Goal: Task Accomplishment & Management: Use online tool/utility

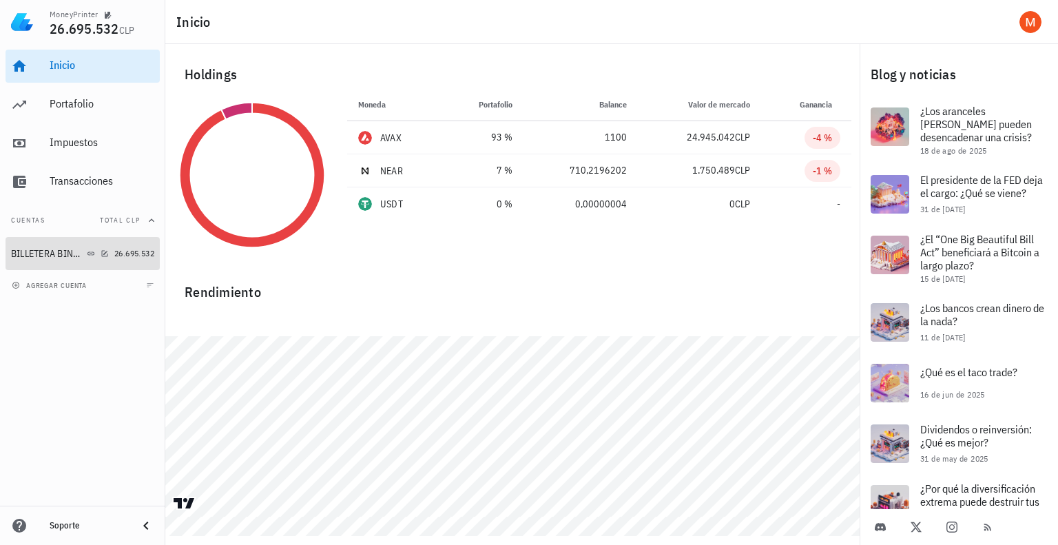
click at [62, 256] on div "BILLETERA BINANCE" at bounding box center [47, 254] width 73 height 12
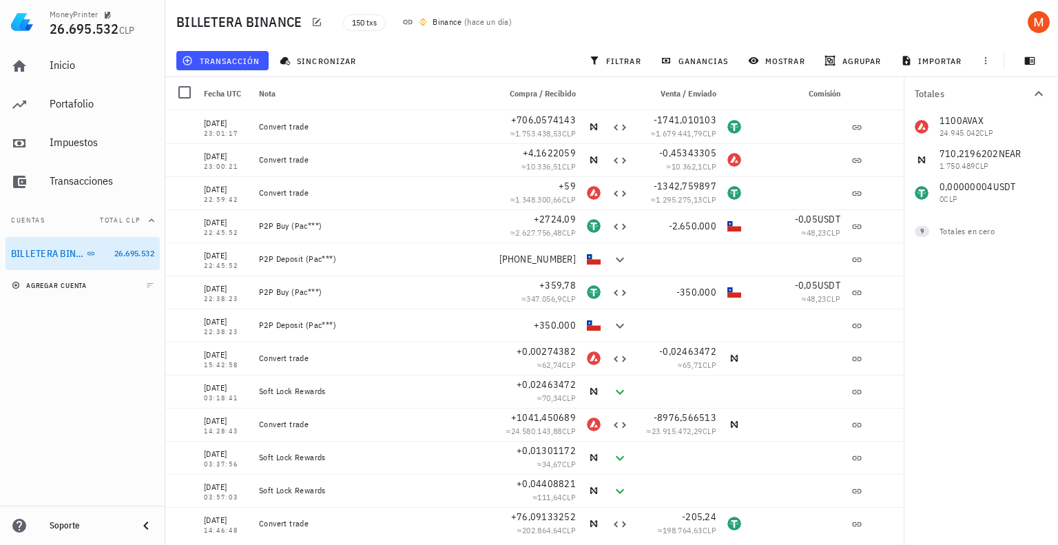
click at [91, 285] on button "agregar cuenta" at bounding box center [50, 285] width 85 height 14
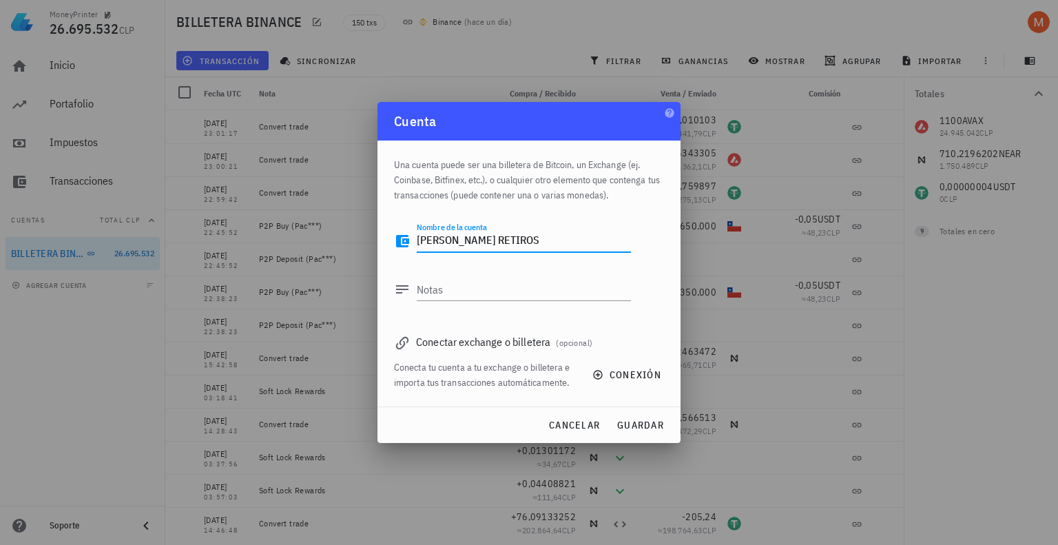
drag, startPoint x: 502, startPoint y: 235, endPoint x: 449, endPoint y: 245, distance: 53.9
click at [449, 245] on textarea "[PERSON_NAME] RETIROS" at bounding box center [524, 241] width 214 height 22
type textarea "[DEMOGRAPHIC_DATA]"
click at [437, 286] on div "Notas" at bounding box center [524, 289] width 214 height 22
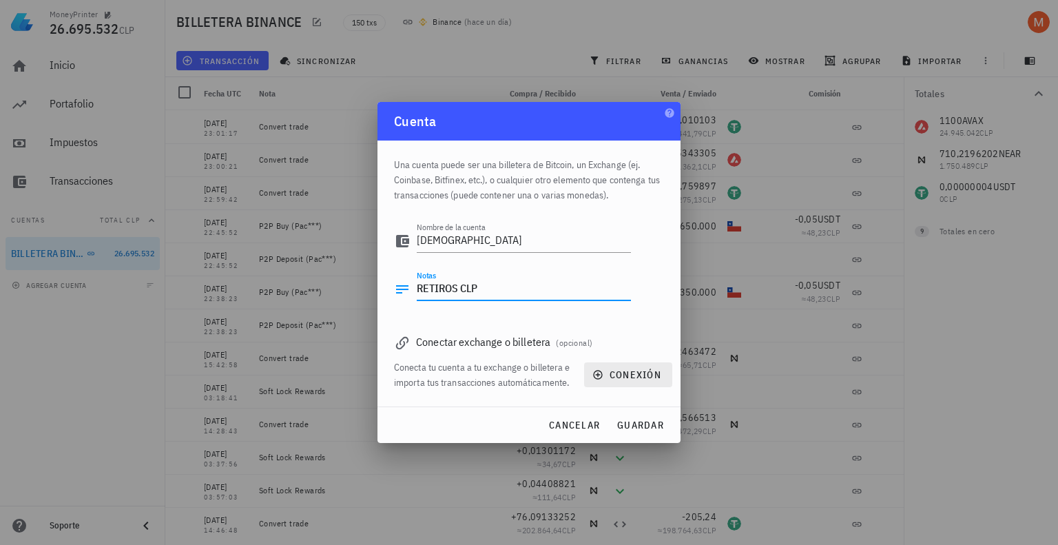
type textarea "RETIROS CLP"
click at [628, 380] on span "conexión" at bounding box center [628, 375] width 66 height 12
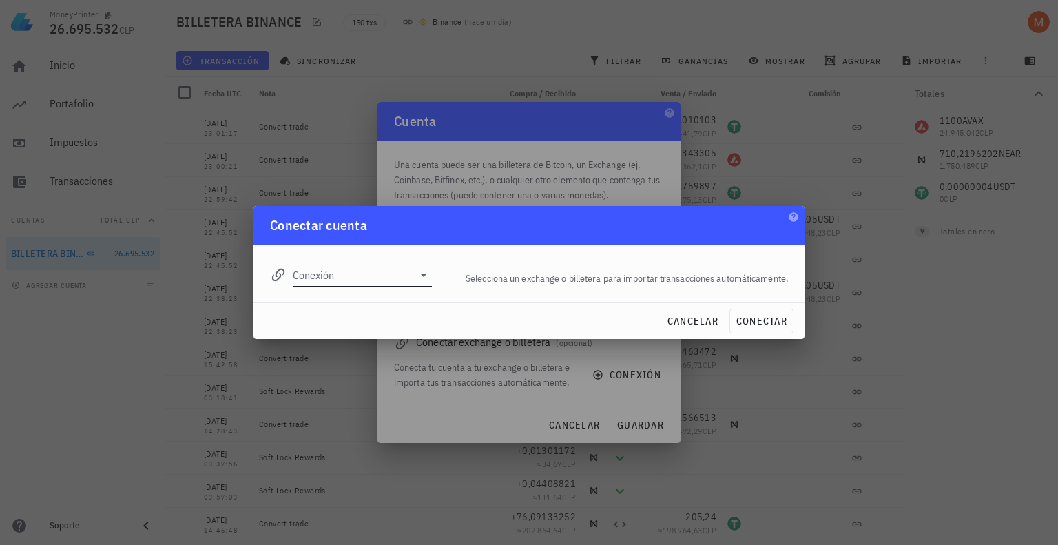
click at [378, 268] on input "Conexión" at bounding box center [353, 275] width 120 height 22
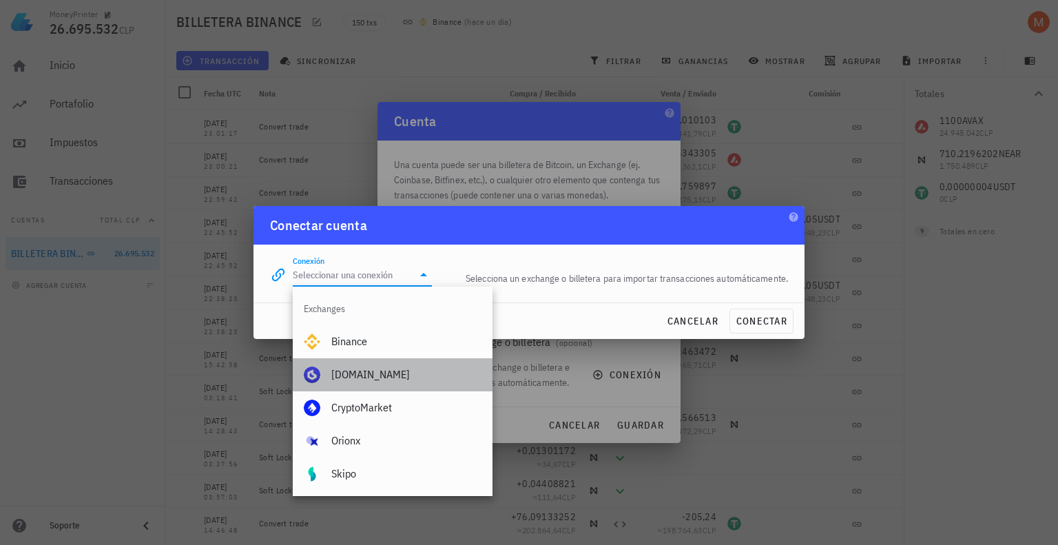
click at [370, 383] on div "[DOMAIN_NAME]" at bounding box center [406, 375] width 150 height 30
type input "[DOMAIN_NAME]"
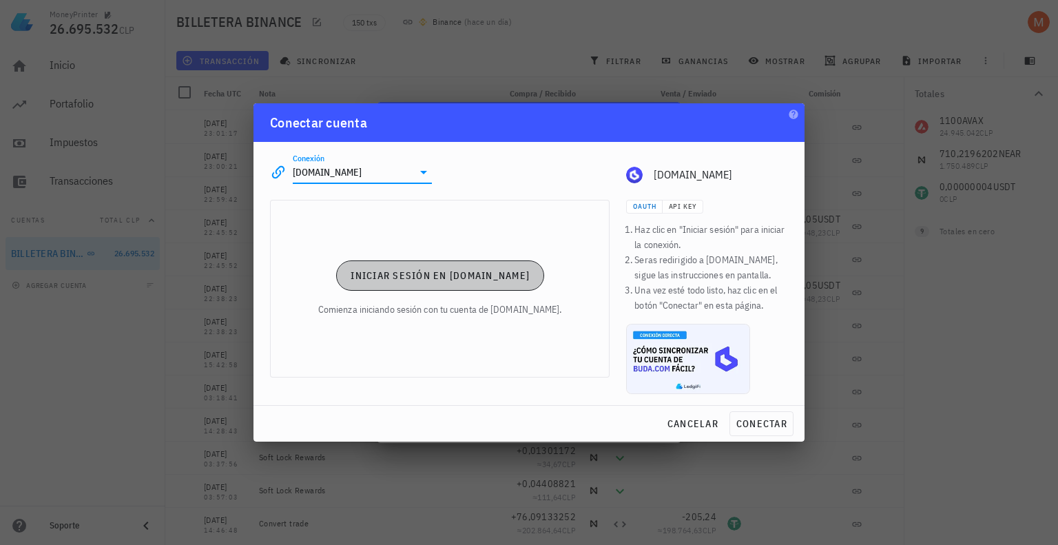
click at [435, 269] on span "Iniciar sesión en [DOMAIN_NAME]" at bounding box center [440, 275] width 180 height 12
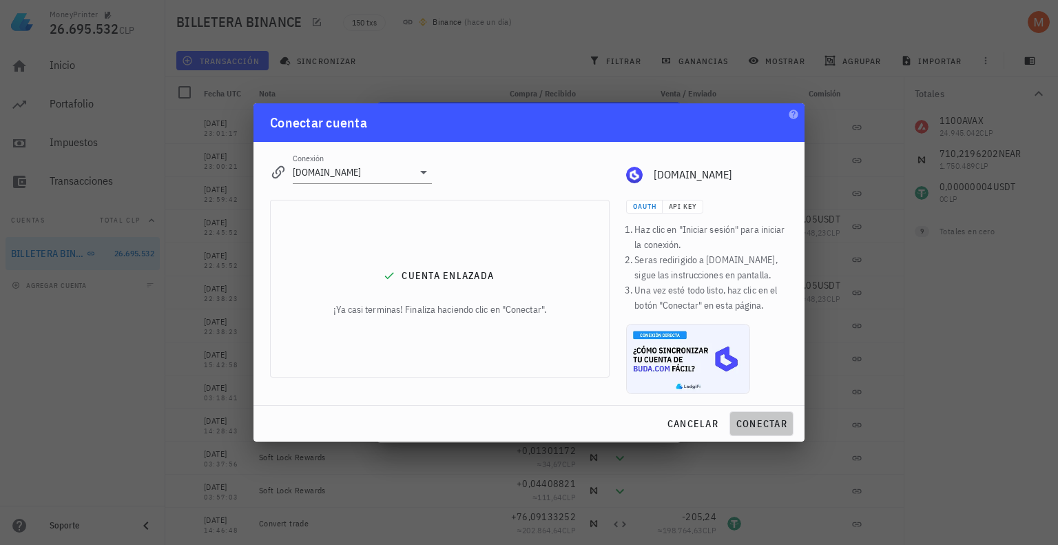
click at [756, 422] on span "conectar" at bounding box center [762, 424] width 52 height 12
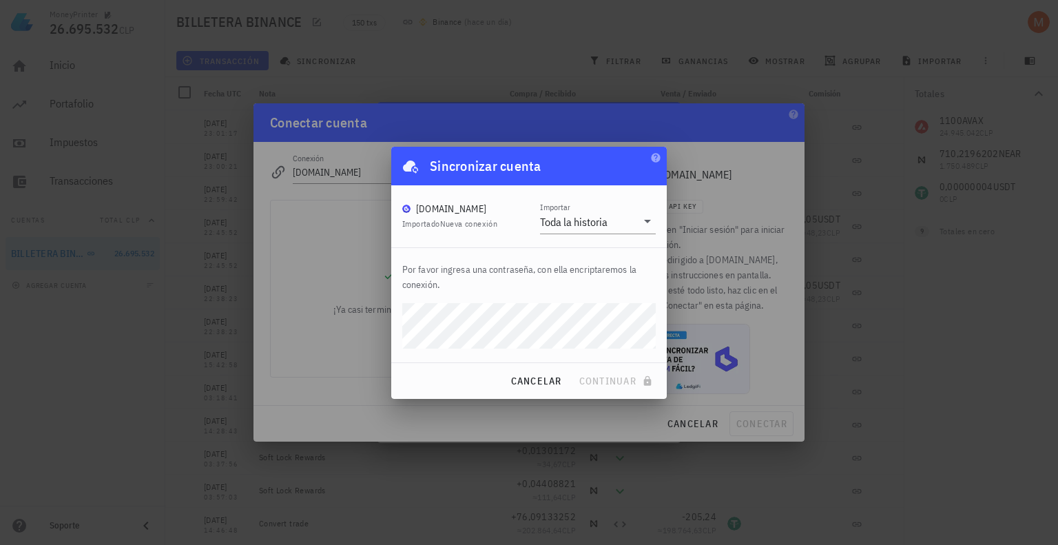
click at [570, 234] on div "[DOMAIN_NAME] Importado Nueva conexión Importar Toda la historia" at bounding box center [529, 216] width 276 height 62
click at [573, 228] on div "Toda la historia" at bounding box center [588, 221] width 96 height 23
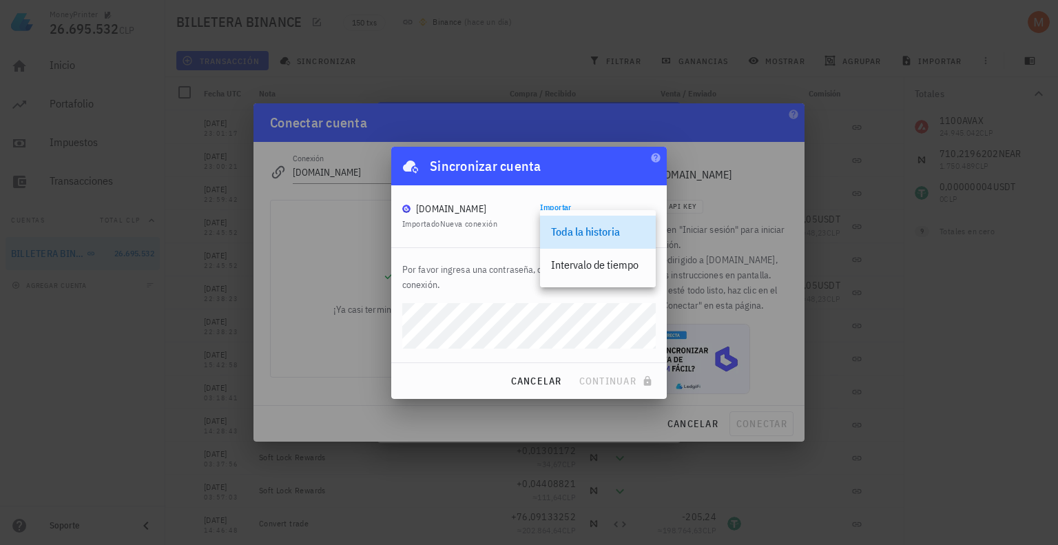
click at [499, 238] on div "[DOMAIN_NAME] Importado Nueva conexión Importar Toda la historia" at bounding box center [529, 216] width 276 height 62
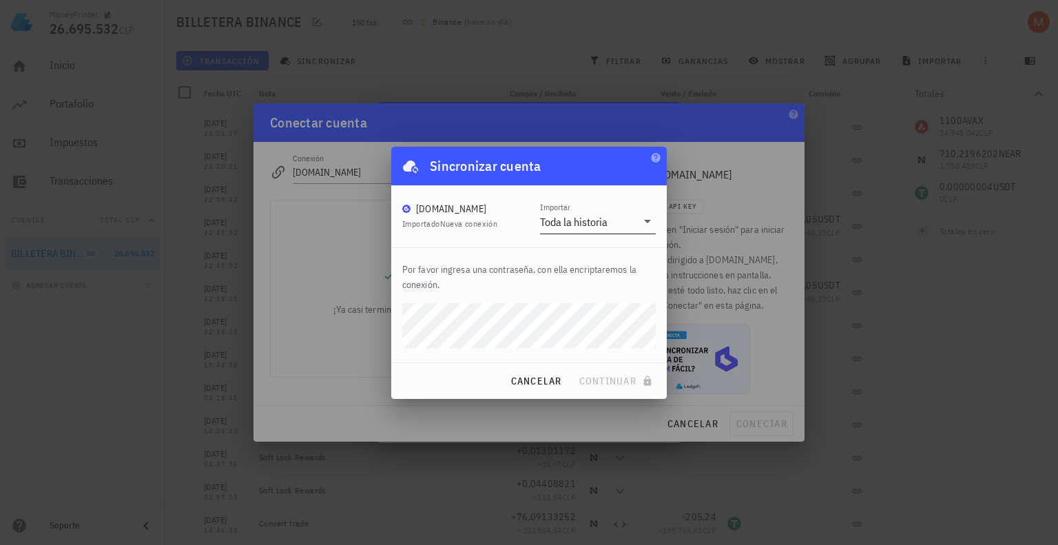
click at [590, 220] on div "Toda la historia" at bounding box center [574, 222] width 68 height 14
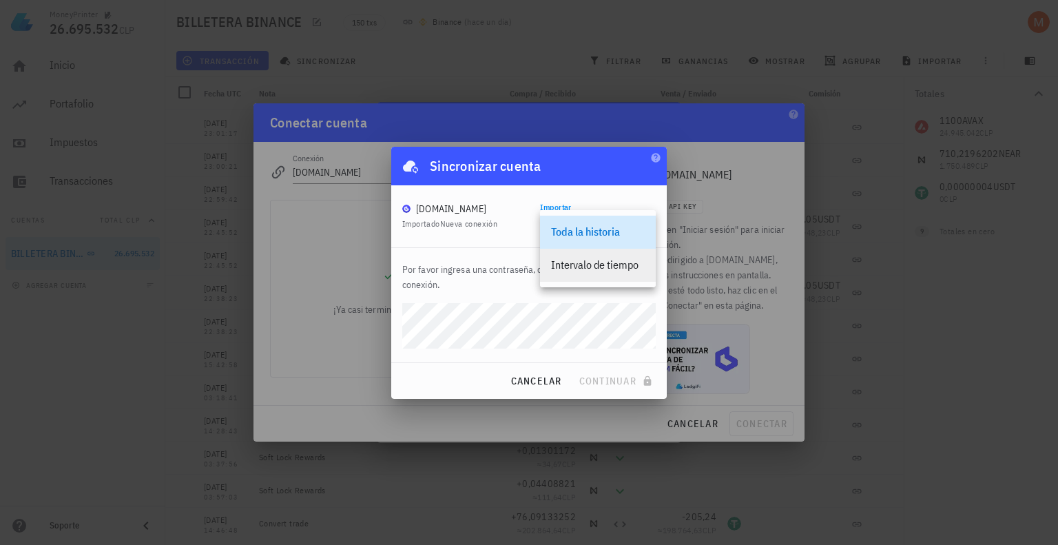
click at [609, 267] on div "Intervalo de tiempo" at bounding box center [598, 264] width 94 height 13
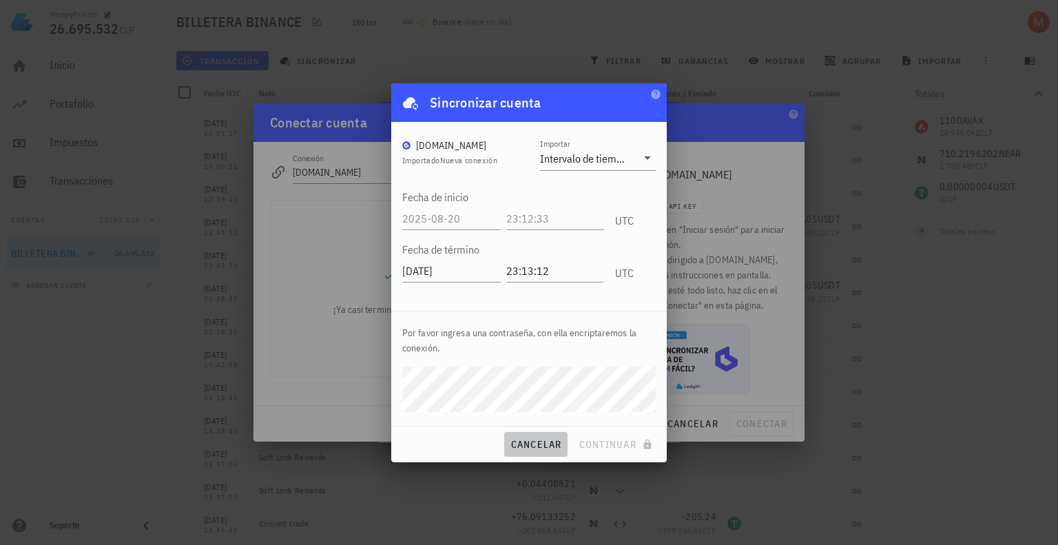
click at [539, 453] on button "cancelar" at bounding box center [535, 444] width 63 height 25
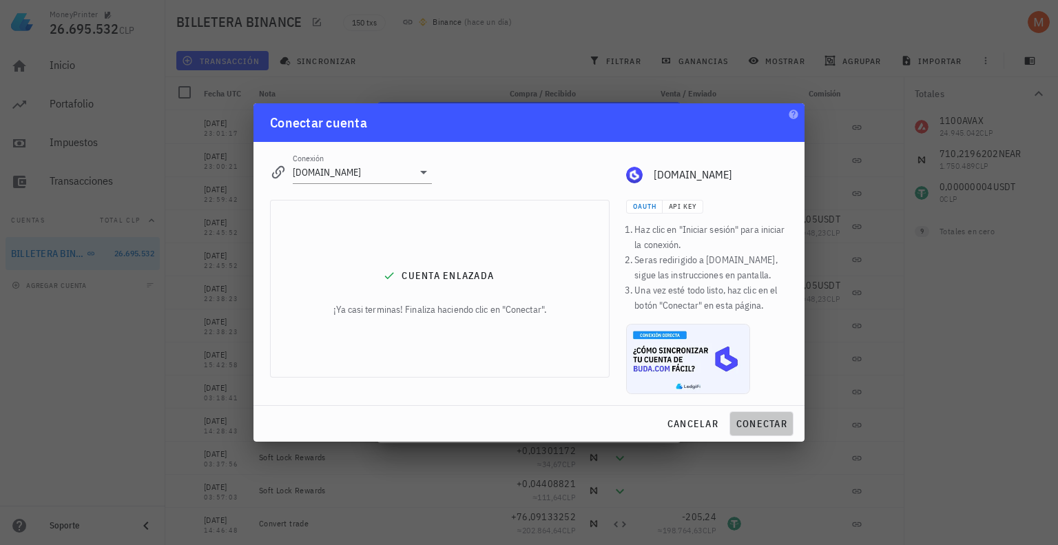
click at [780, 424] on span "conectar" at bounding box center [762, 424] width 52 height 12
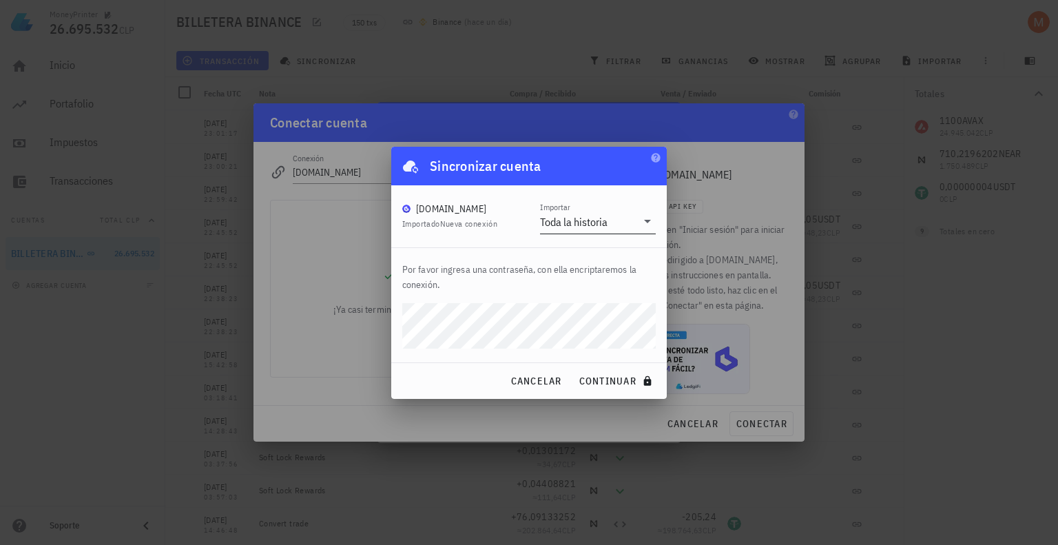
click at [601, 228] on div "Toda la historia" at bounding box center [588, 221] width 96 height 23
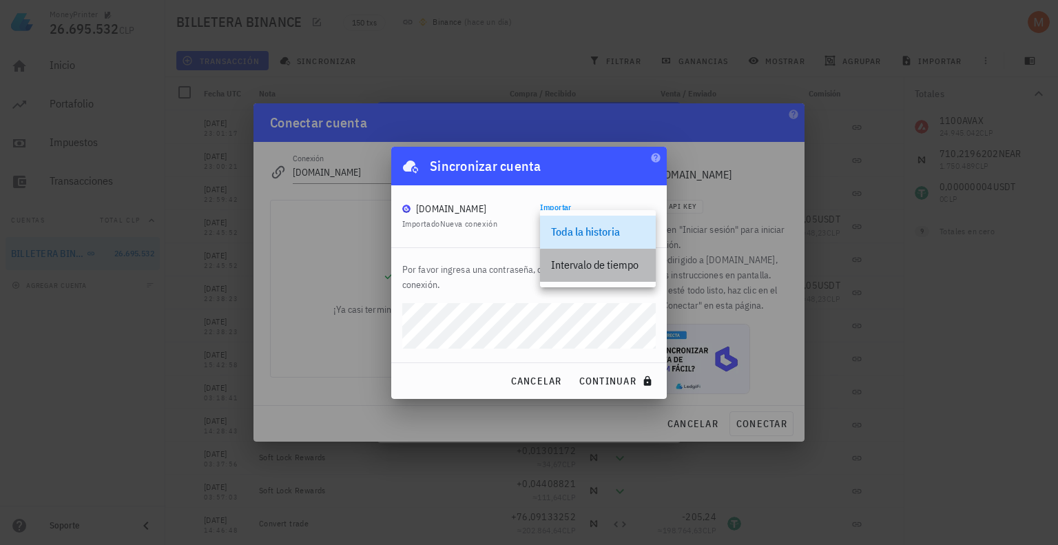
click at [611, 266] on div "Intervalo de tiempo" at bounding box center [598, 264] width 94 height 13
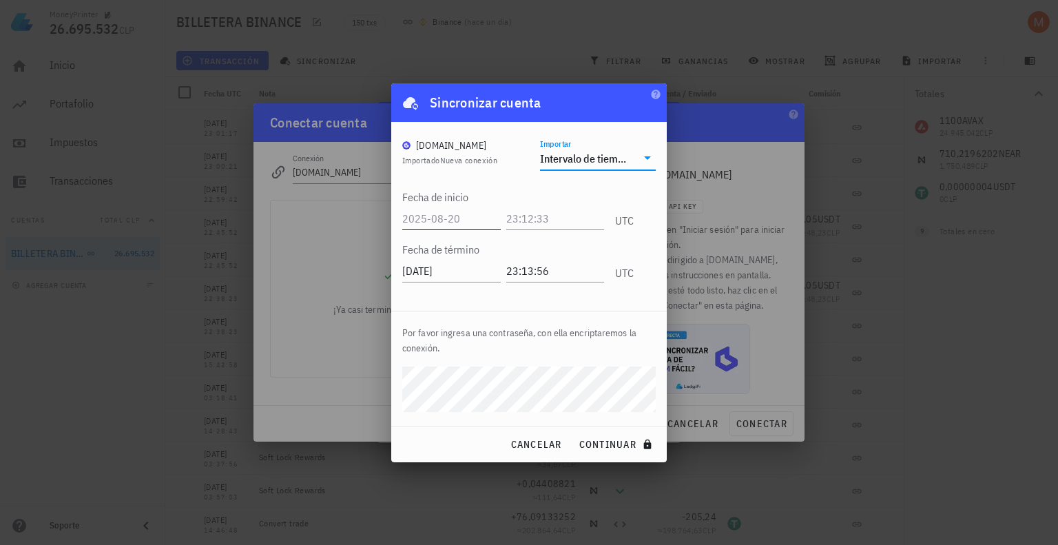
click at [460, 214] on input "text" at bounding box center [451, 218] width 99 height 22
click at [478, 223] on input "text" at bounding box center [452, 218] width 101 height 22
click at [473, 272] on input "[DATE]" at bounding box center [451, 271] width 99 height 22
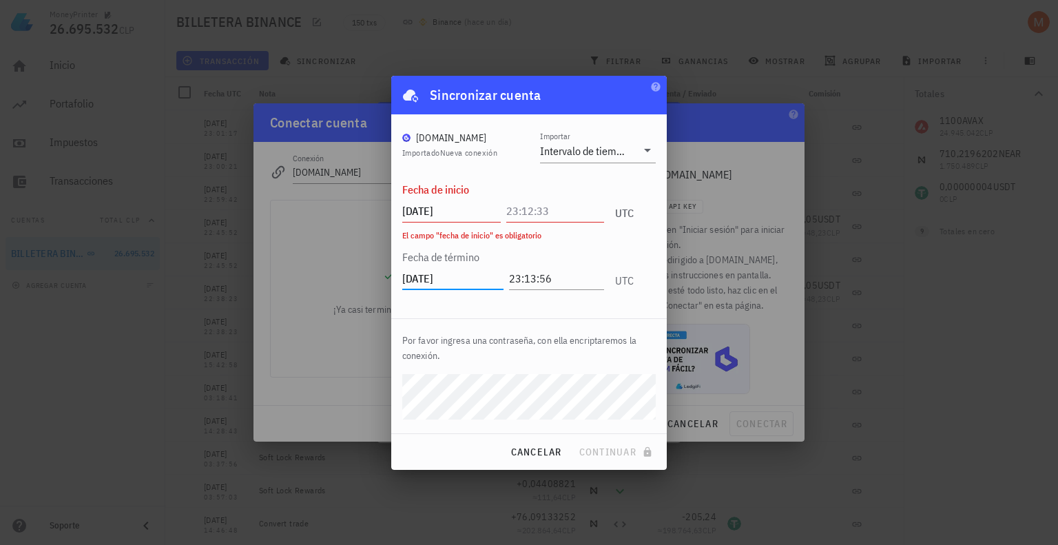
click at [468, 205] on input "[DATE]" at bounding box center [451, 211] width 99 height 22
type input "[DATE]"
click at [476, 250] on label "Fecha de término" at bounding box center [440, 257] width 77 height 14
click at [473, 280] on input "[DATE]" at bounding box center [452, 278] width 101 height 22
click at [550, 214] on input "text" at bounding box center [555, 211] width 99 height 22
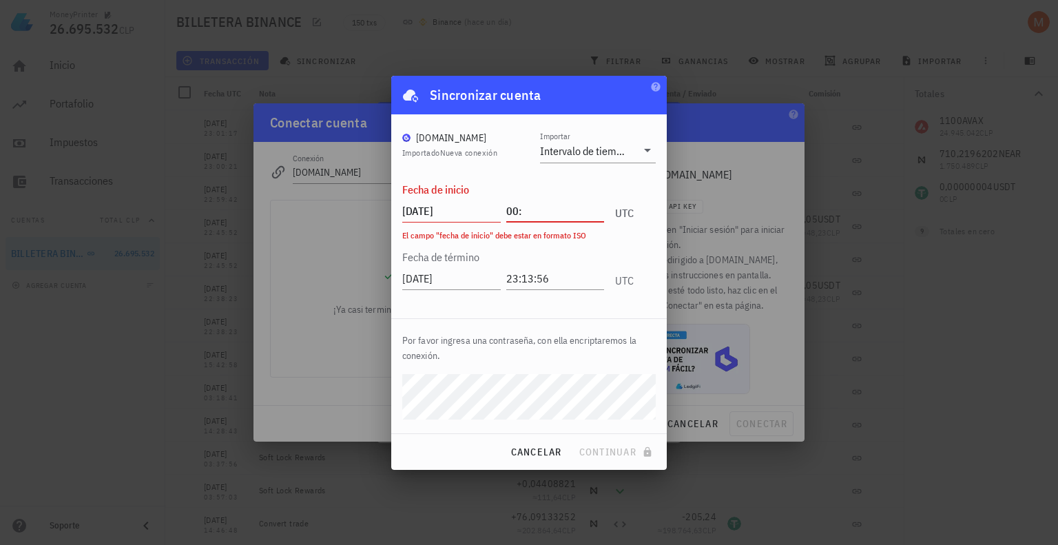
type input "0"
click at [535, 453] on span "cancelar" at bounding box center [536, 452] width 52 height 12
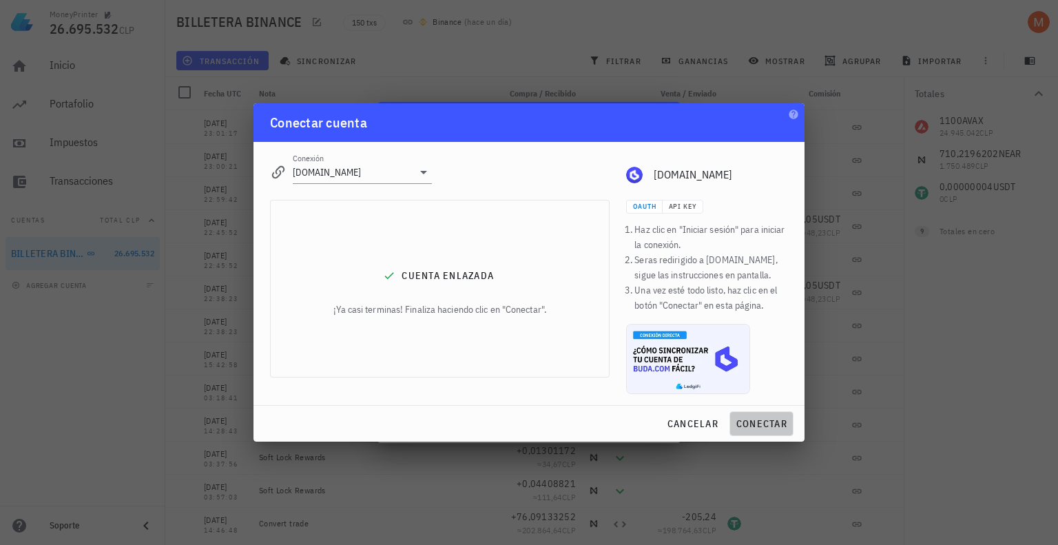
click at [757, 420] on span "conectar" at bounding box center [762, 424] width 52 height 12
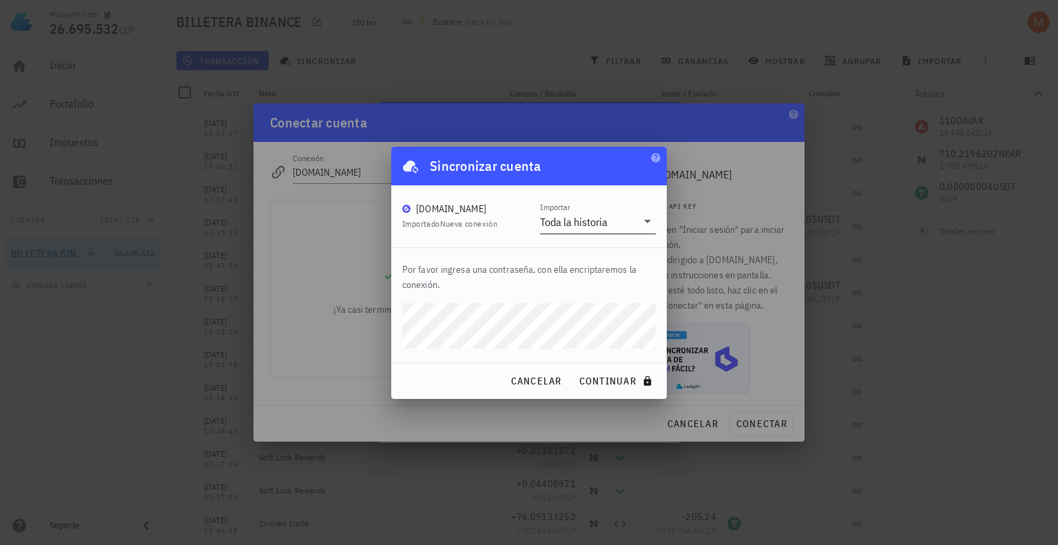
click at [639, 218] on icon at bounding box center [647, 221] width 17 height 17
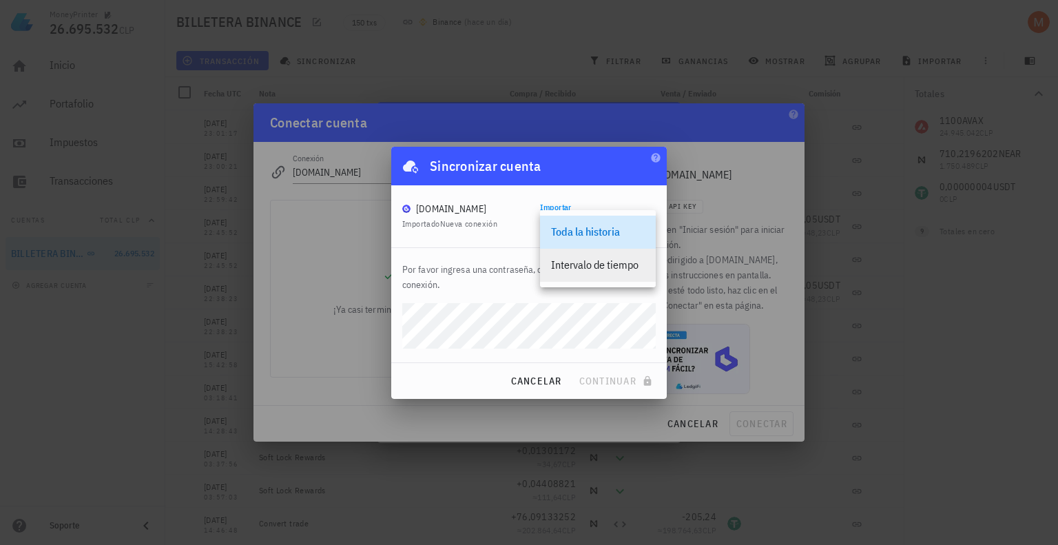
click at [598, 262] on div "Intervalo de tiempo" at bounding box center [598, 264] width 94 height 13
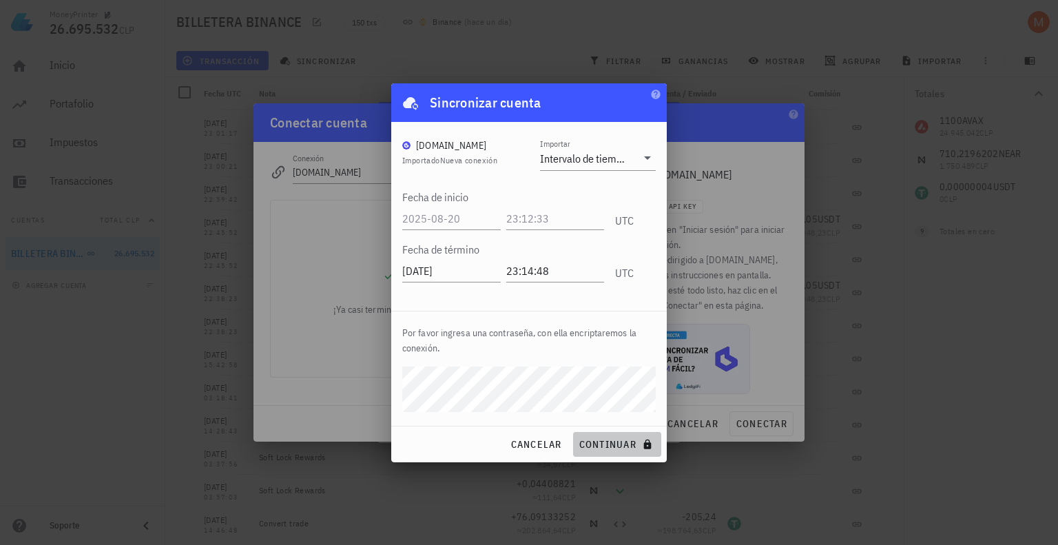
click at [615, 450] on span "continuar" at bounding box center [617, 444] width 77 height 12
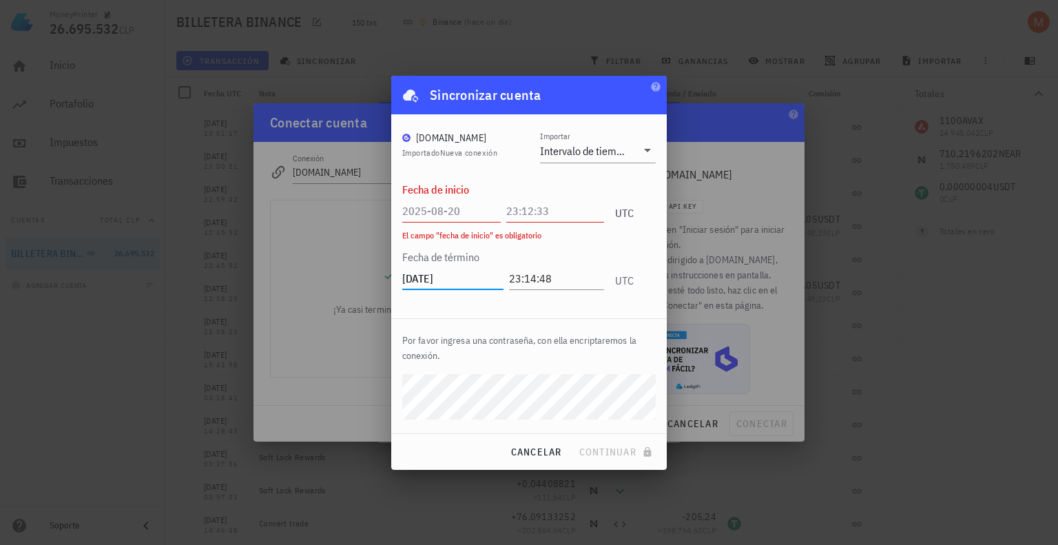
drag, startPoint x: 457, startPoint y: 278, endPoint x: 400, endPoint y: 273, distance: 58.1
click at [400, 273] on div "[DOMAIN_NAME] Importado Nueva conexión Importar Intervalo de tiempo Fecha de in…" at bounding box center [529, 216] width 276 height 204
click at [446, 201] on input "text" at bounding box center [451, 211] width 99 height 22
paste input "[DATE]"
type input "[DATE]"
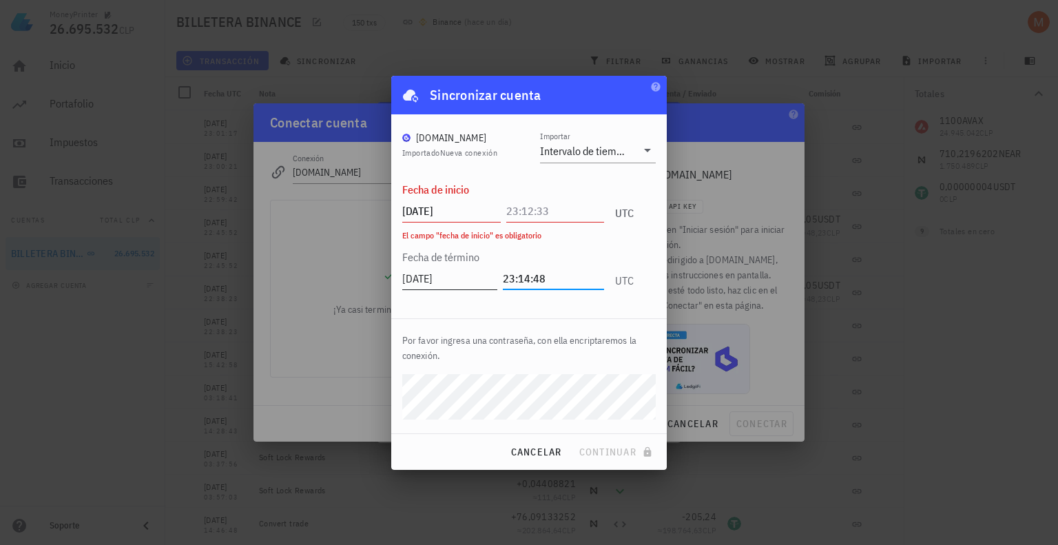
drag, startPoint x: 557, startPoint y: 275, endPoint x: 458, endPoint y: 278, distance: 98.6
click at [458, 278] on div "[DATE] 23:14:48 UTC" at bounding box center [517, 274] width 231 height 37
click at [547, 215] on input "text" at bounding box center [555, 211] width 99 height 22
drag, startPoint x: 568, startPoint y: 286, endPoint x: 383, endPoint y: 261, distance: 186.3
click at [383, 261] on div "MoneyPrinter 26.695.532 CLP Inicio [GEOGRAPHIC_DATA] Impuestos [GEOGRAPHIC_DATA…" at bounding box center [529, 272] width 1058 height 545
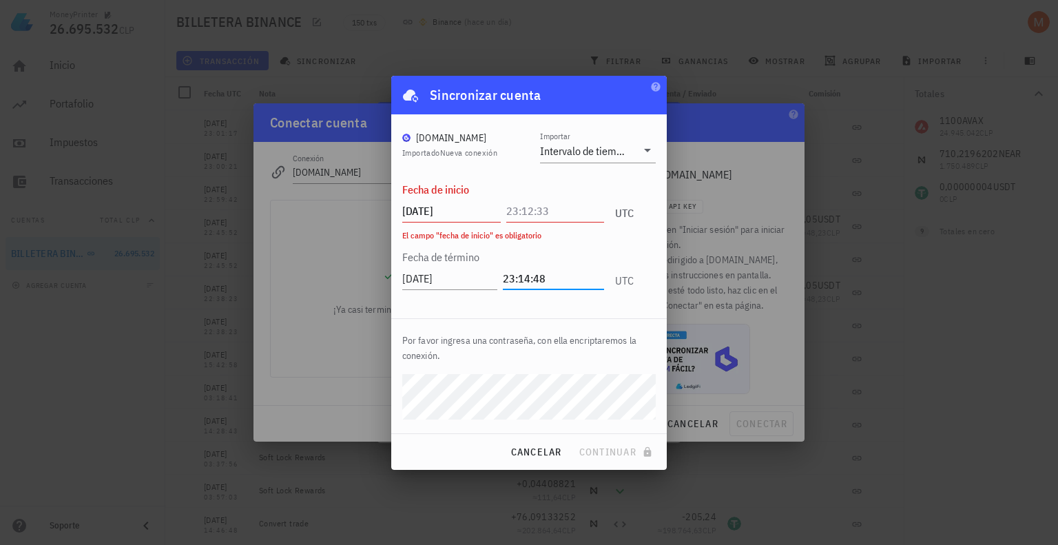
click at [513, 200] on input "text" at bounding box center [555, 211] width 99 height 22
paste input "23:14:48"
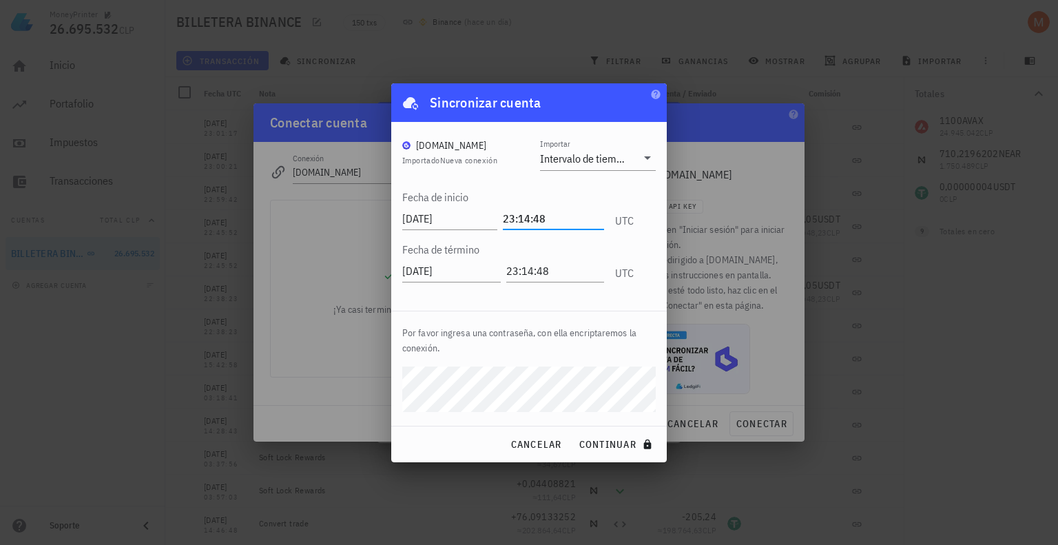
type input "23:14:48"
click at [595, 441] on span "continuar" at bounding box center [617, 444] width 77 height 12
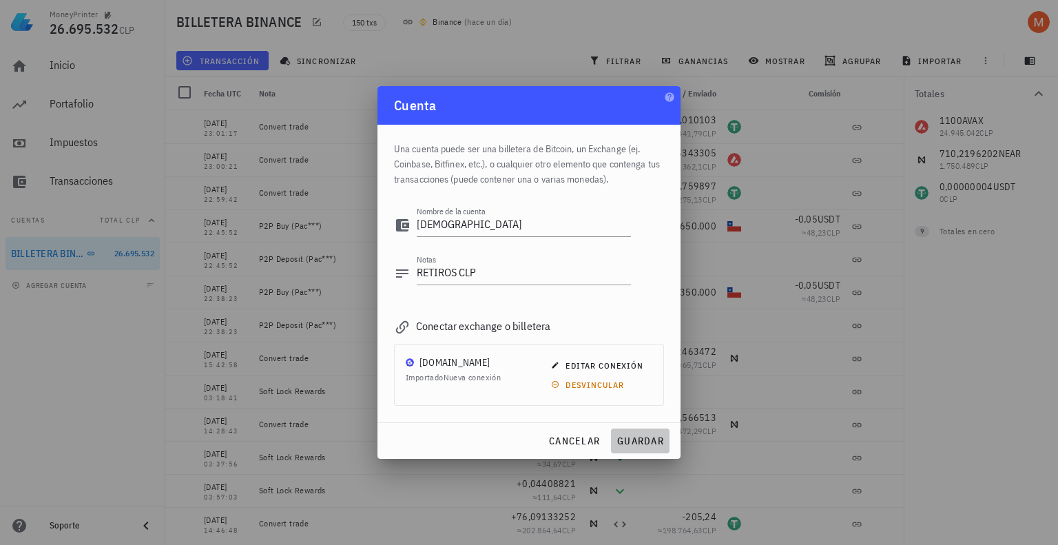
click at [639, 437] on span "guardar" at bounding box center [641, 441] width 48 height 12
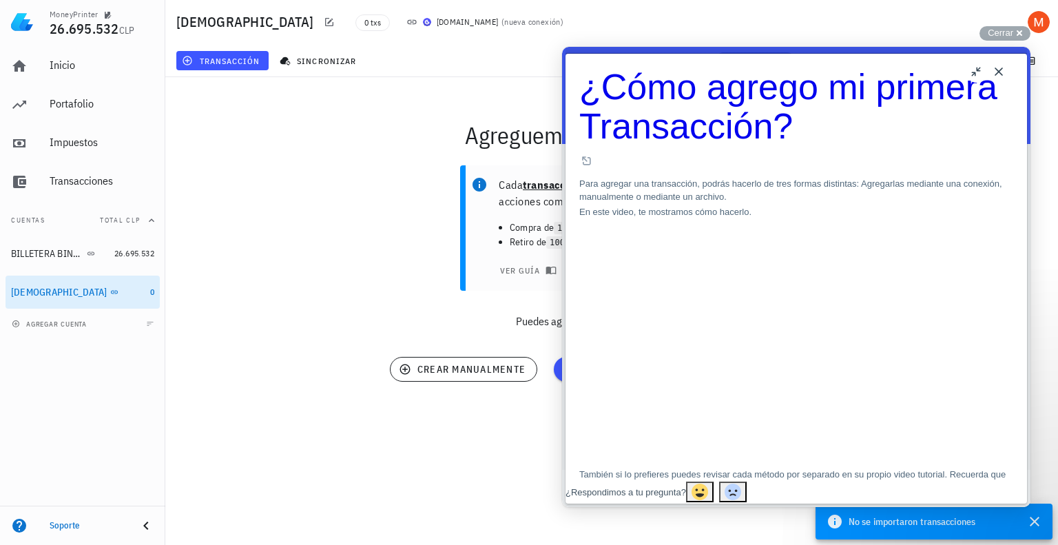
click at [1003, 73] on button "Close" at bounding box center [999, 72] width 22 height 22
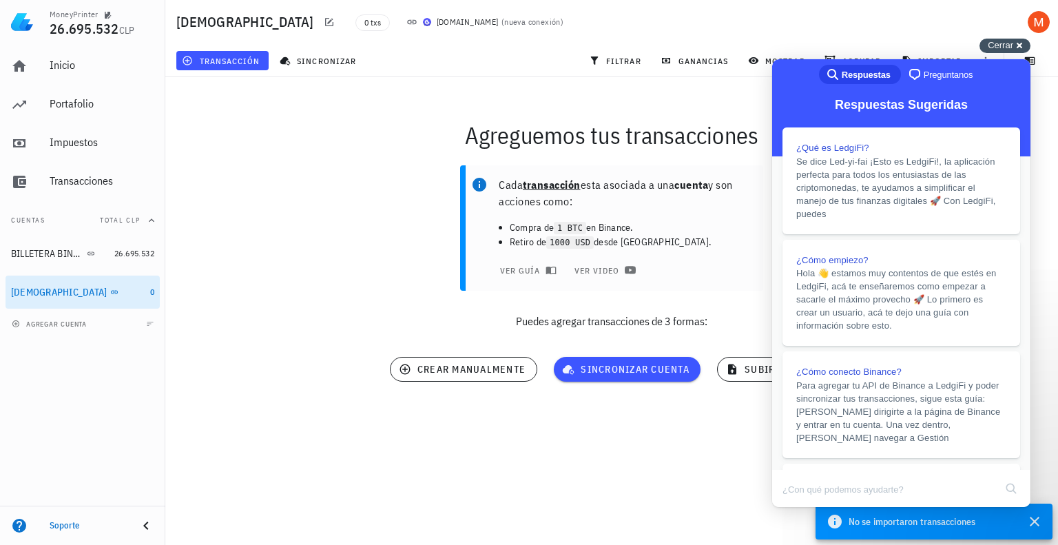
click at [1012, 48] on span "Cerrar" at bounding box center [1000, 45] width 25 height 10
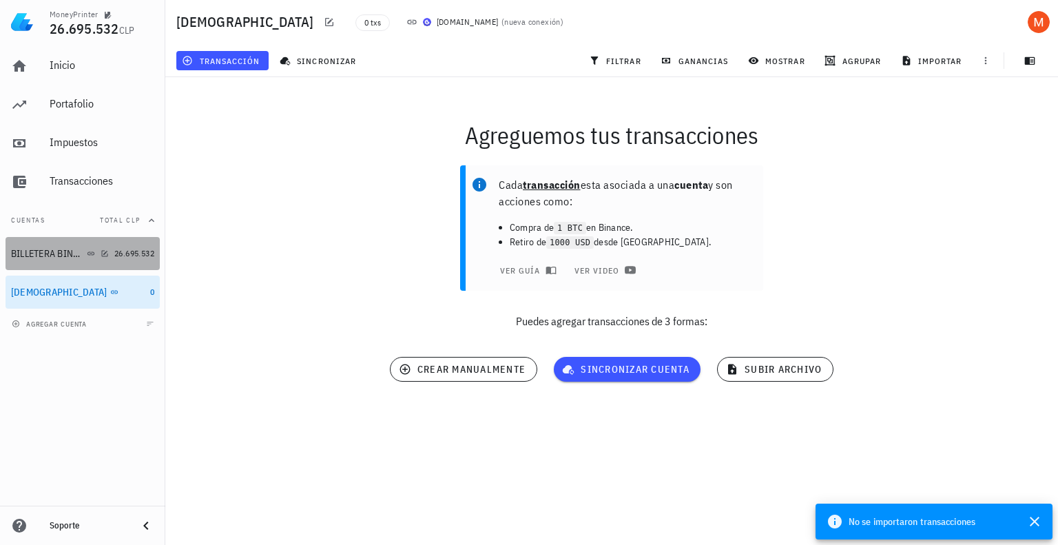
click at [27, 256] on div "BILLETERA BINANCE" at bounding box center [47, 254] width 73 height 12
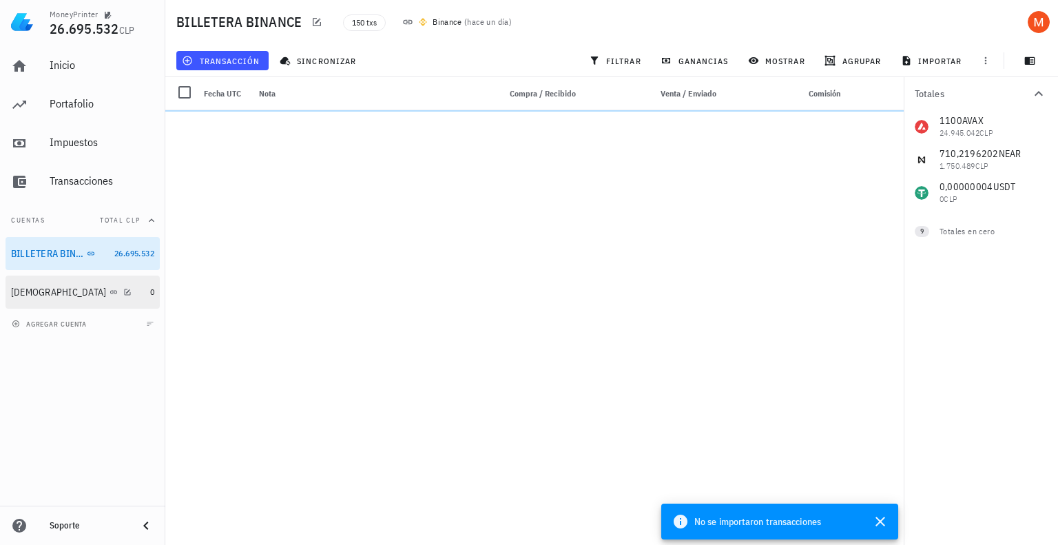
click at [66, 289] on div "[DEMOGRAPHIC_DATA]" at bounding box center [78, 292] width 134 height 13
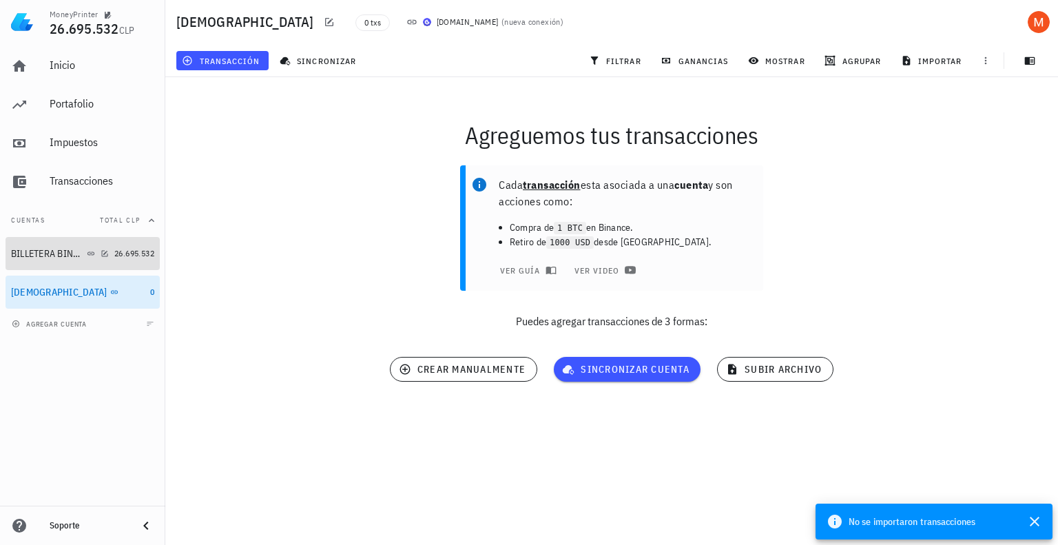
click at [102, 258] on div at bounding box center [102, 253] width 14 height 12
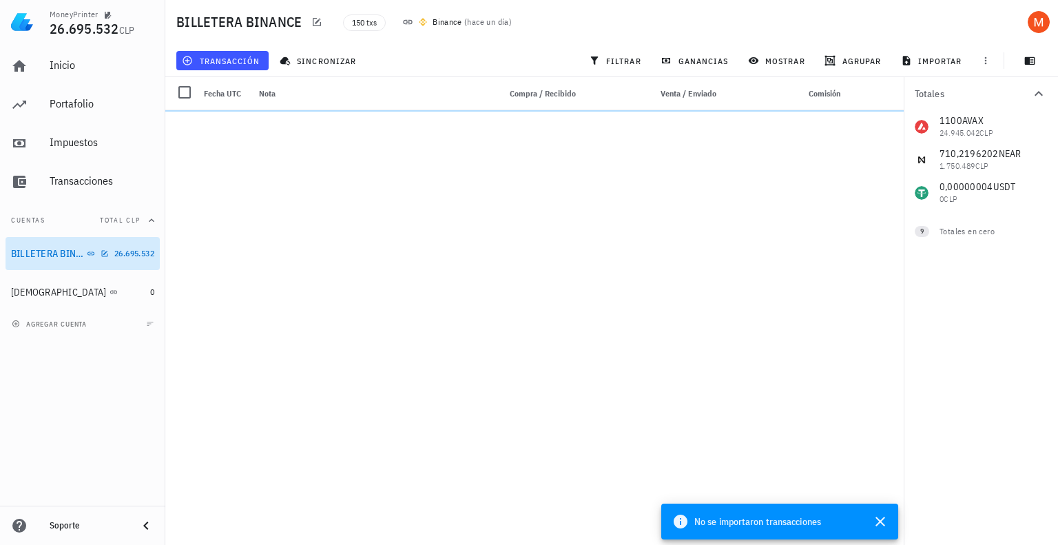
click at [33, 256] on div "BILLETERA BINANCE" at bounding box center [47, 254] width 73 height 12
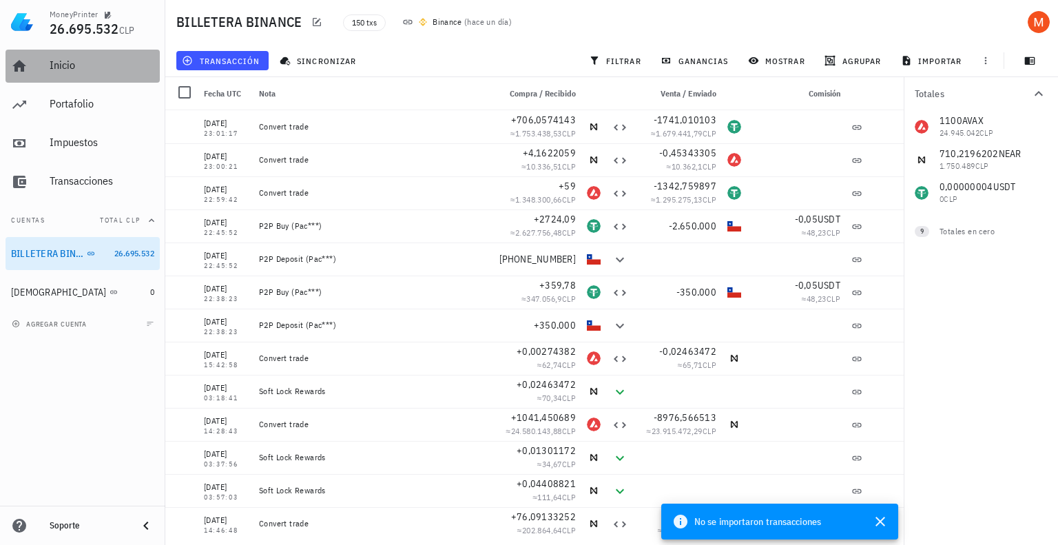
click at [63, 62] on div "Inicio" at bounding box center [102, 65] width 105 height 13
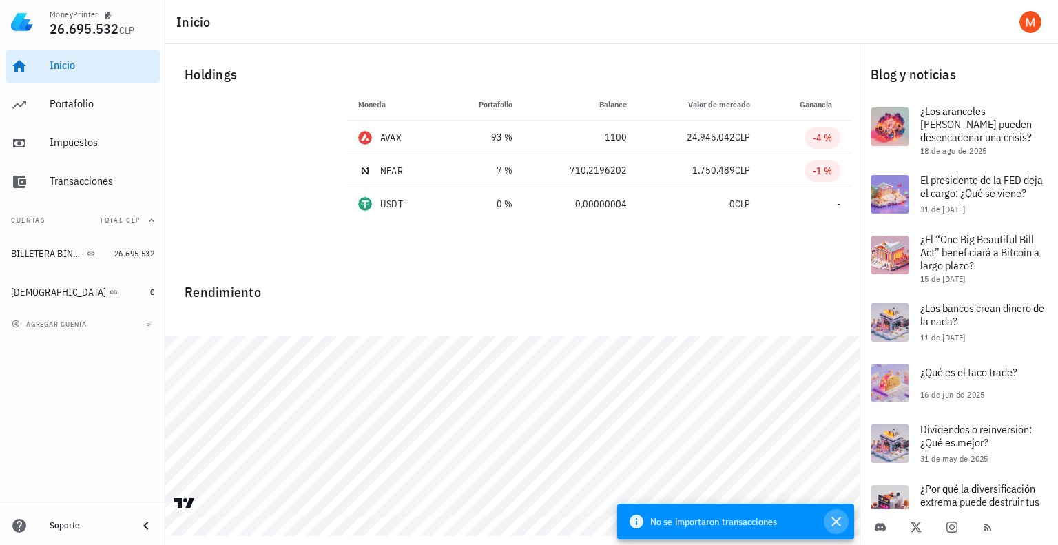
click at [838, 523] on icon "button" at bounding box center [837, 522] width 10 height 10
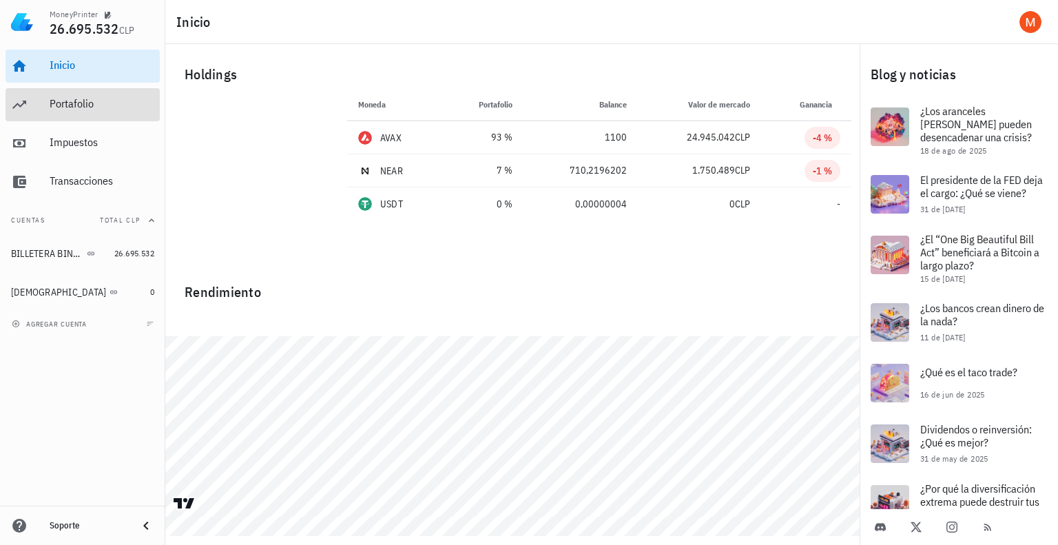
click at [36, 99] on link "Portafolio" at bounding box center [83, 104] width 154 height 33
